Goal: Find specific page/section: Find specific page/section

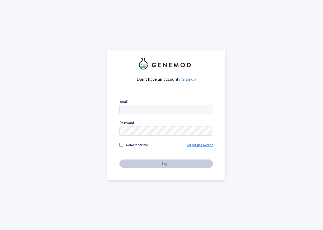
click at [135, 110] on input "text" at bounding box center [166, 109] width 93 height 9
type input "[EMAIL_ADDRESS][DOMAIN_NAME]"
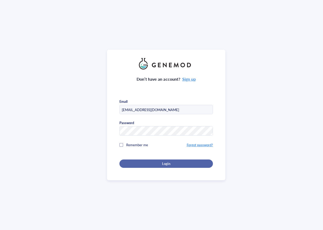
click at [173, 165] on button "Login" at bounding box center [167, 163] width 94 height 8
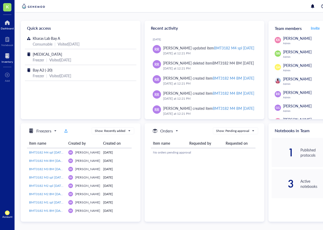
click at [8, 54] on div at bounding box center [7, 56] width 11 height 8
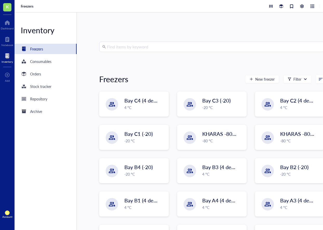
click at [152, 44] on input "search" at bounding box center [214, 47] width 215 height 10
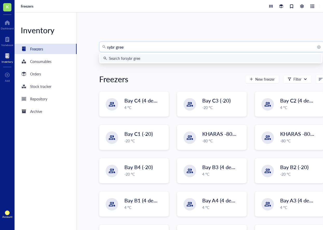
type input "sybr green"
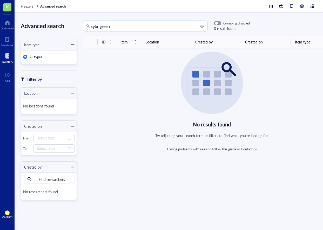
drag, startPoint x: 117, startPoint y: 26, endPoint x: 46, endPoint y: 25, distance: 71.5
click at [46, 25] on div "Advanced search Item type All types Filter by Location No locations found Creat…" at bounding box center [181, 120] width 333 height 217
click at [114, 27] on input "qpcr" at bounding box center [148, 26] width 114 height 10
type input "q"
